Goal: Complete application form: Complete application form

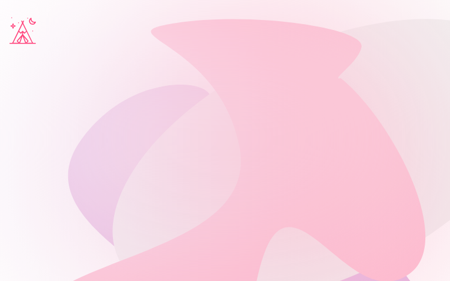
type input "********"
type input "**********"
